Goal: Communication & Community: Ask a question

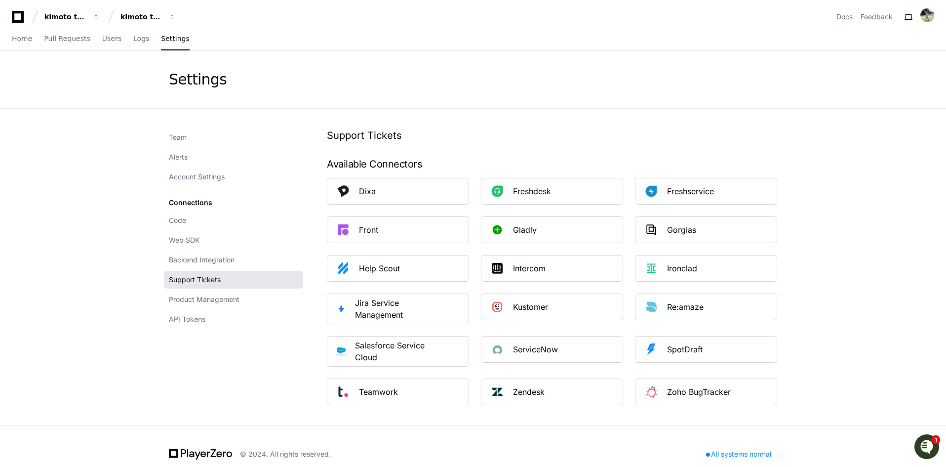
click at [928, 446] on icon "Open customer support" at bounding box center [926, 458] width 25 height 25
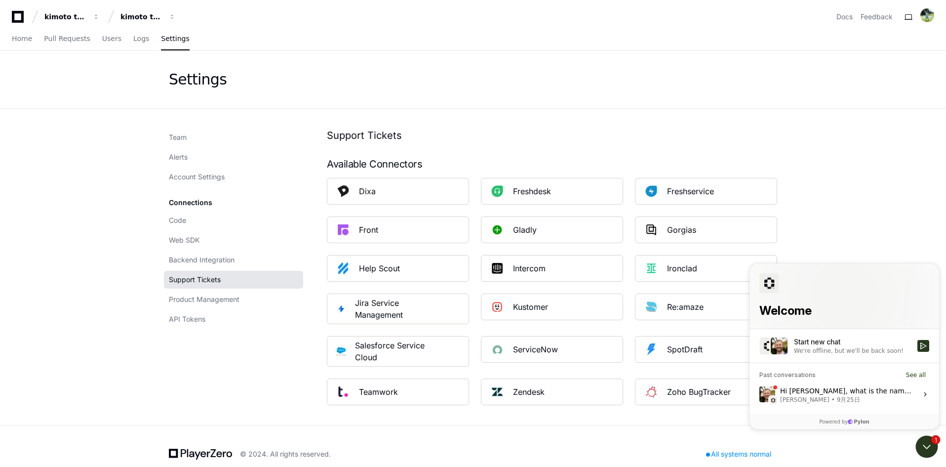
click at [860, 387] on div "Hi [PERSON_NAME], what is the name of your project in PlayerZero? I can take a …" at bounding box center [845, 394] width 131 height 19
click at [759, 394] on button "View issue" at bounding box center [759, 394] width 0 height 0
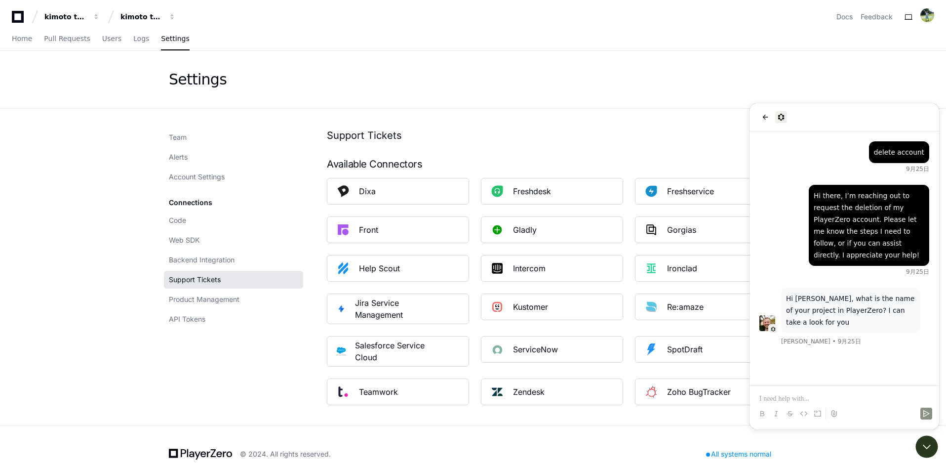
click at [855, 336] on div "Hi [PERSON_NAME], what is the name of your project in PlayerZero? I can take a …" at bounding box center [845, 243] width 190 height 225
click at [853, 397] on p at bounding box center [844, 399] width 170 height 10
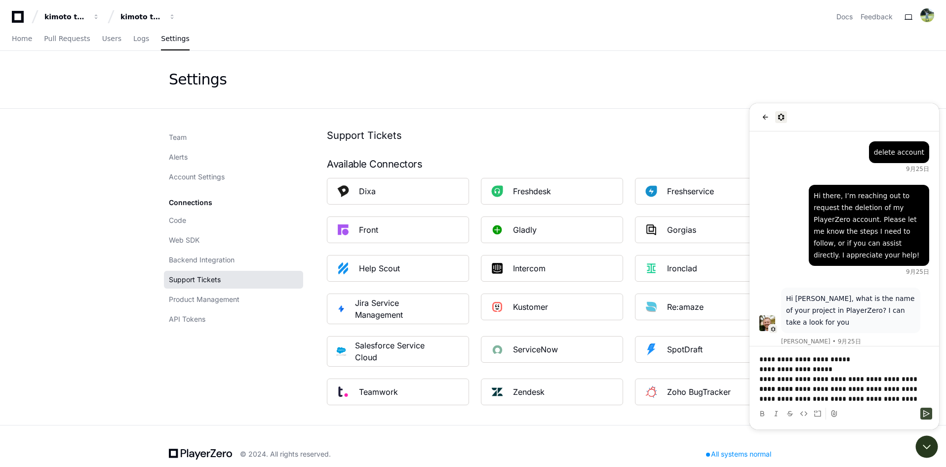
click at [924, 414] on icon "Send" at bounding box center [926, 413] width 8 height 8
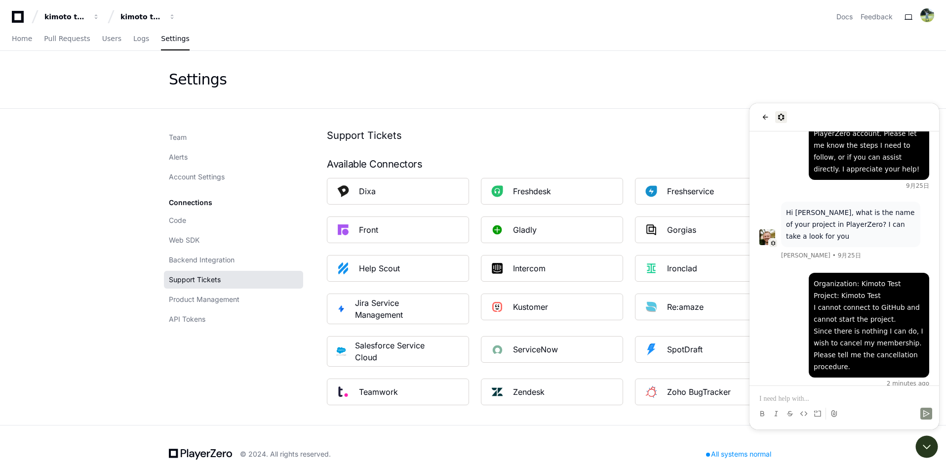
click at [874, 401] on p at bounding box center [844, 399] width 170 height 10
click at [929, 413] on icon "Send" at bounding box center [926, 413] width 6 height 7
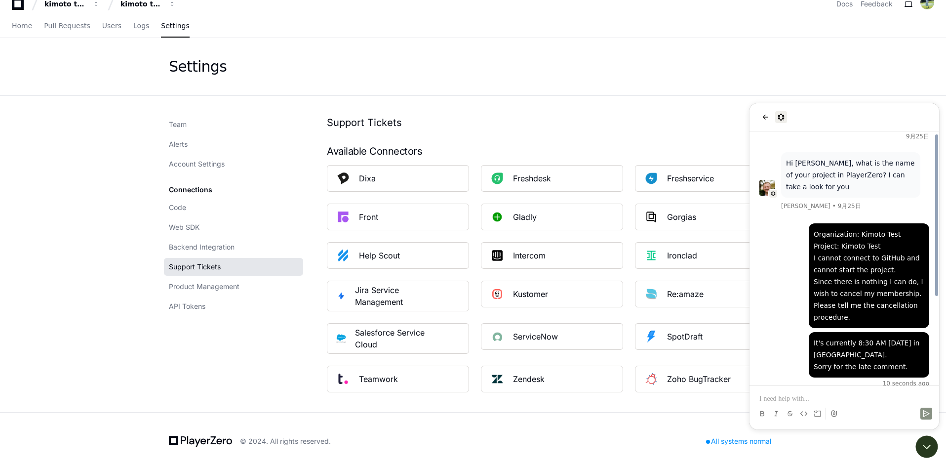
scroll to position [16, 0]
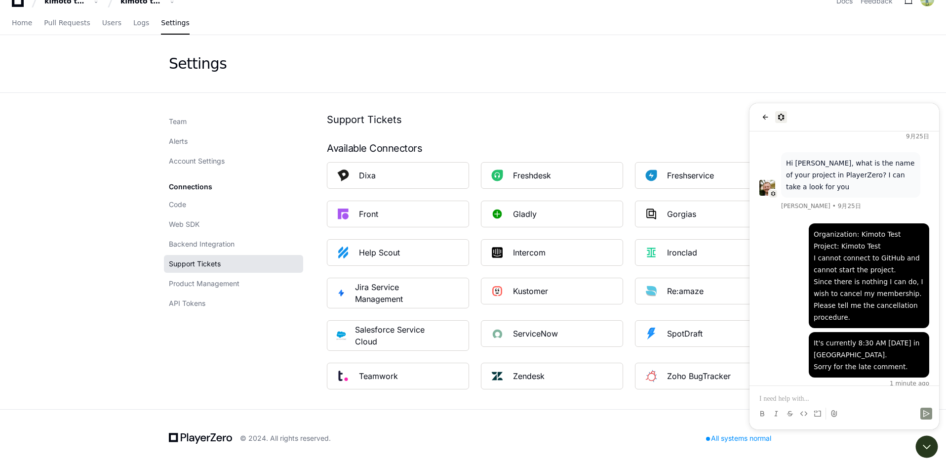
click at [855, 399] on p at bounding box center [844, 399] width 170 height 10
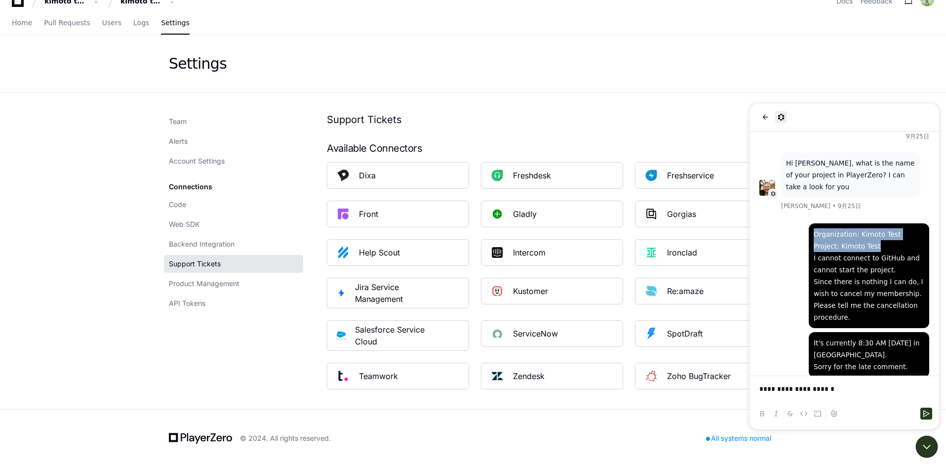
drag, startPoint x: 862, startPoint y: 234, endPoint x: 818, endPoint y: 253, distance: 47.8
click at [809, 224] on div "Organization: Kimoto Test Project: Kimoto Test I cannot connect to GitHub and c…" at bounding box center [869, 275] width 120 height 105
copy div "Organization: Kimoto Test Project: Kimoto Test"
click at [820, 399] on p at bounding box center [844, 399] width 170 height 10
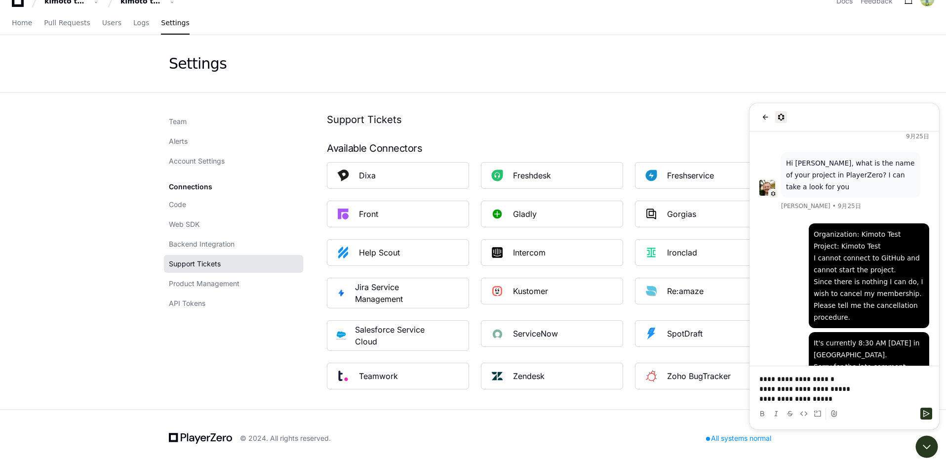
click at [820, 391] on p "**********" at bounding box center [844, 394] width 170 height 20
click at [925, 412] on icon "Send" at bounding box center [926, 413] width 8 height 8
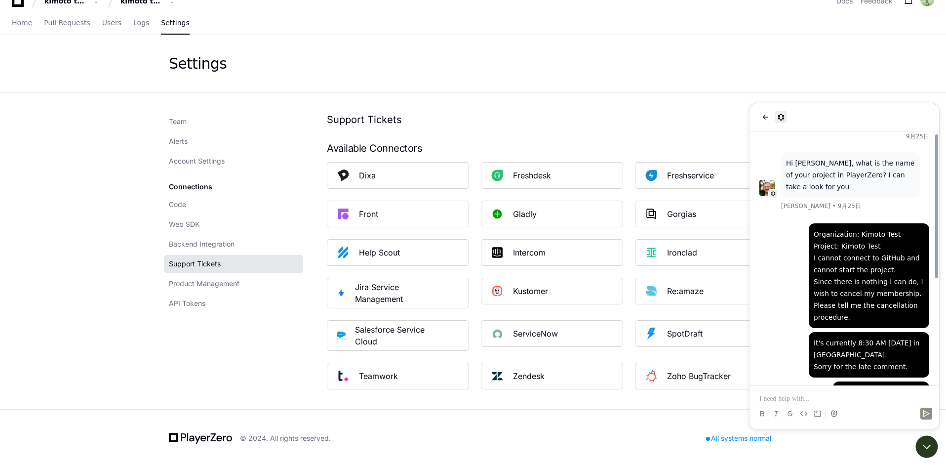
scroll to position [185, 0]
